Goal: Information Seeking & Learning: Learn about a topic

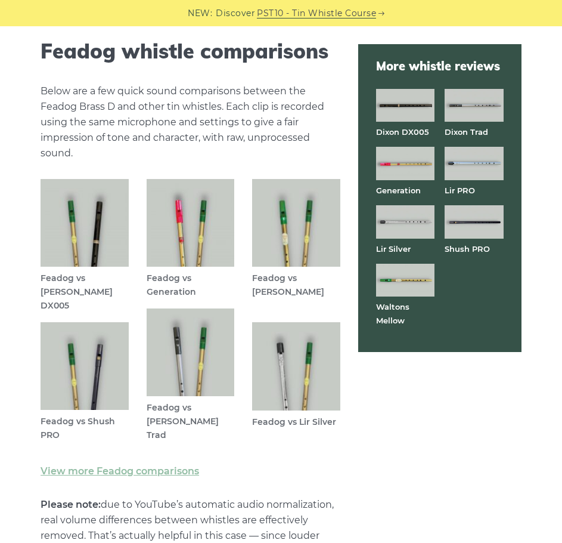
scroll to position [3116, 0]
click at [282, 252] on img at bounding box center [296, 222] width 88 height 88
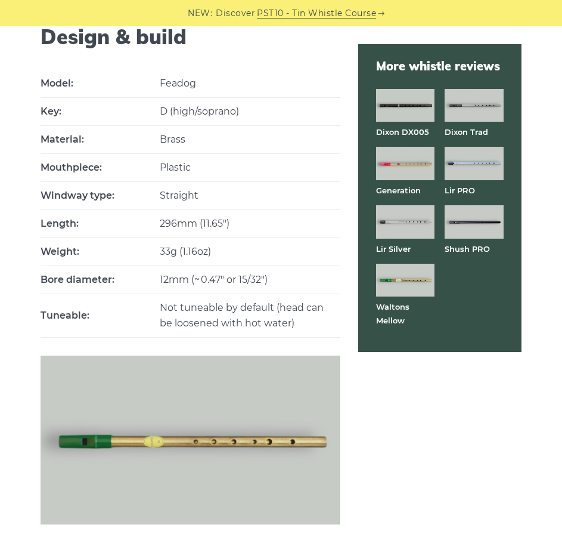
scroll to position [648, 0]
click at [387, 304] on strong "Waltons Mellow" at bounding box center [392, 313] width 33 height 23
